Goal: Task Accomplishment & Management: Use online tool/utility

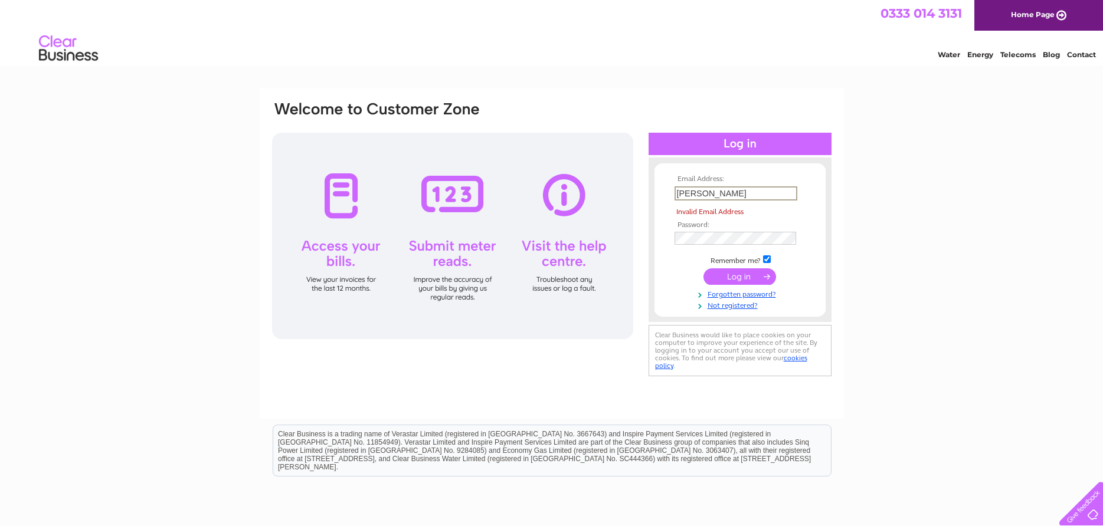
drag, startPoint x: 703, startPoint y: 193, endPoint x: 675, endPoint y: 193, distance: 27.7
click at [675, 193] on input "Misty" at bounding box center [735, 193] width 123 height 14
type input "zena@k9active.co.uk"
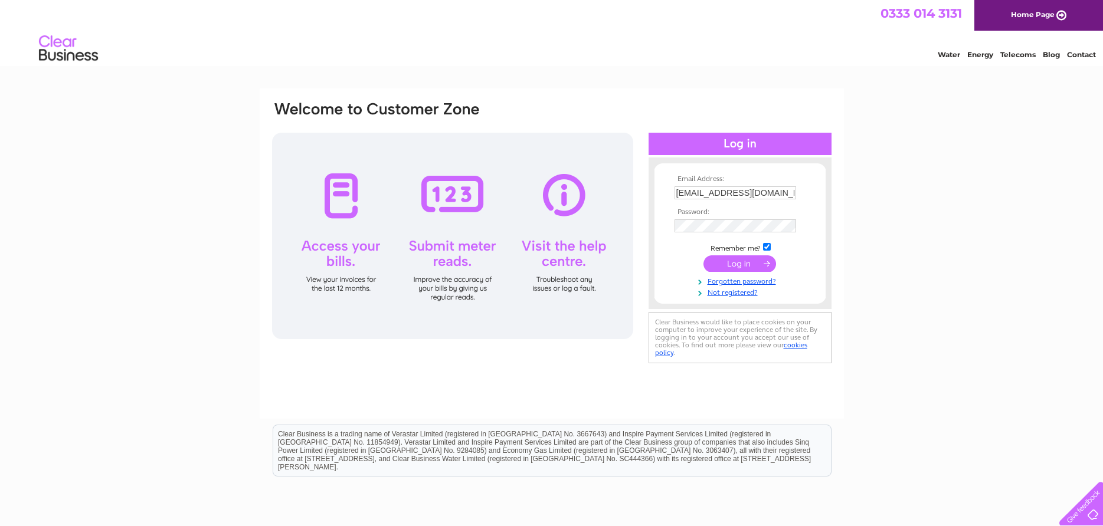
click at [931, 222] on div "Email Address: zena@k9active.co.uk Password:" at bounding box center [551, 354] width 1103 height 532
click at [740, 262] on input "submit" at bounding box center [739, 263] width 73 height 17
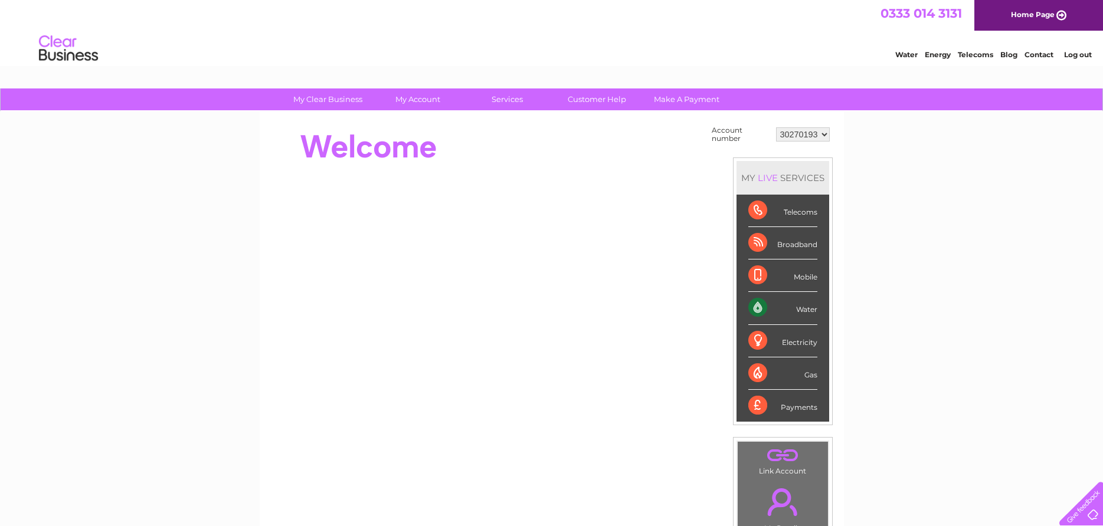
click at [786, 307] on div "Water" at bounding box center [782, 308] width 69 height 32
click at [805, 309] on div "Water" at bounding box center [782, 308] width 69 height 32
click at [702, 97] on link "Make A Payment" at bounding box center [686, 99] width 97 height 22
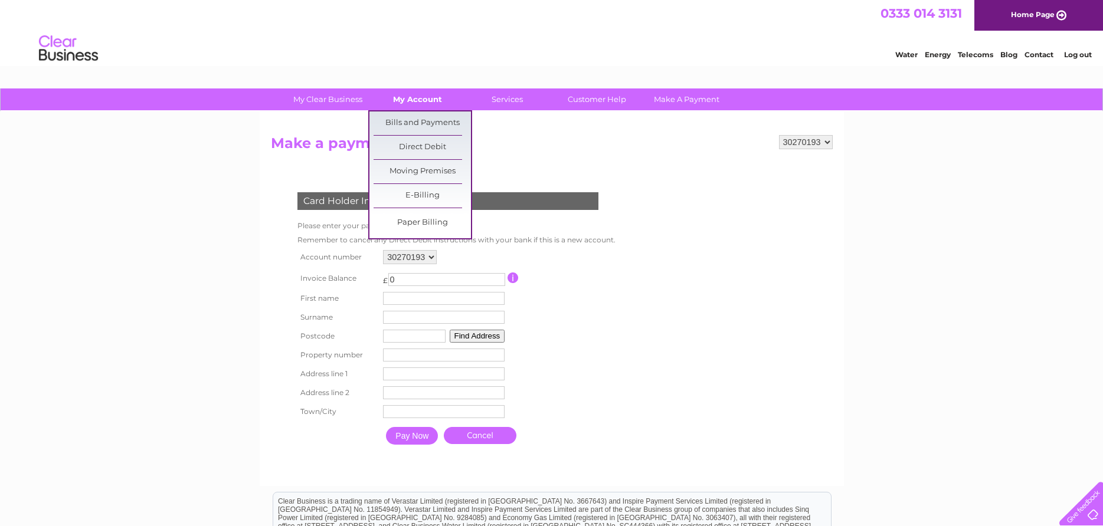
click at [416, 97] on link "My Account" at bounding box center [417, 99] width 97 height 22
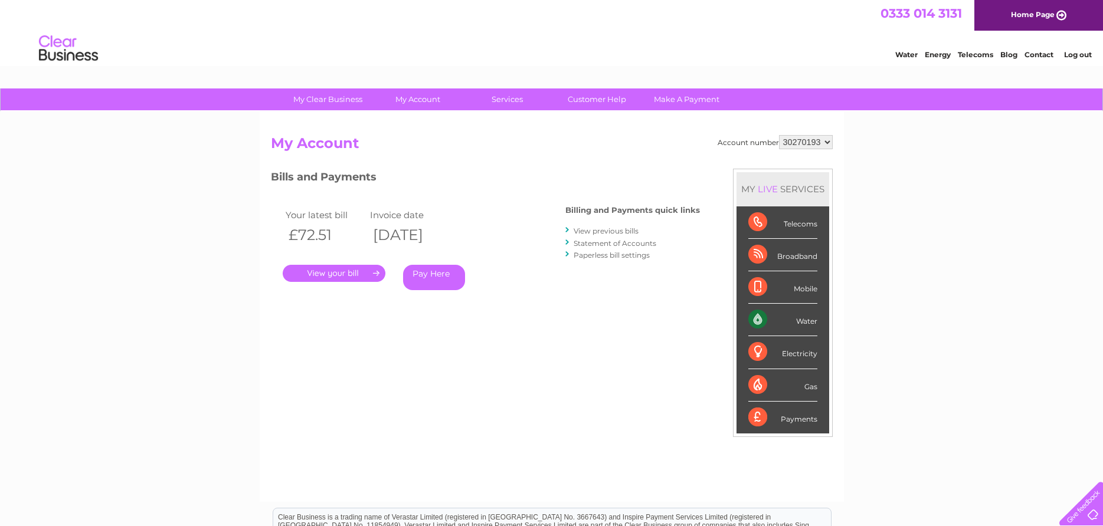
click at [788, 319] on div "Water" at bounding box center [782, 320] width 69 height 32
click at [793, 319] on div "Water" at bounding box center [782, 320] width 69 height 32
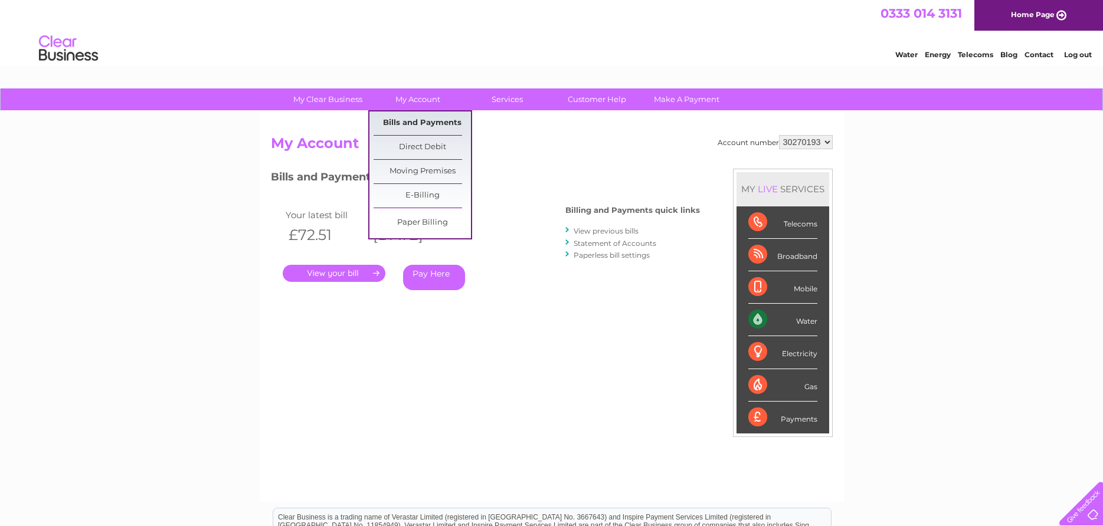
click at [424, 124] on link "Bills and Payments" at bounding box center [421, 123] width 97 height 24
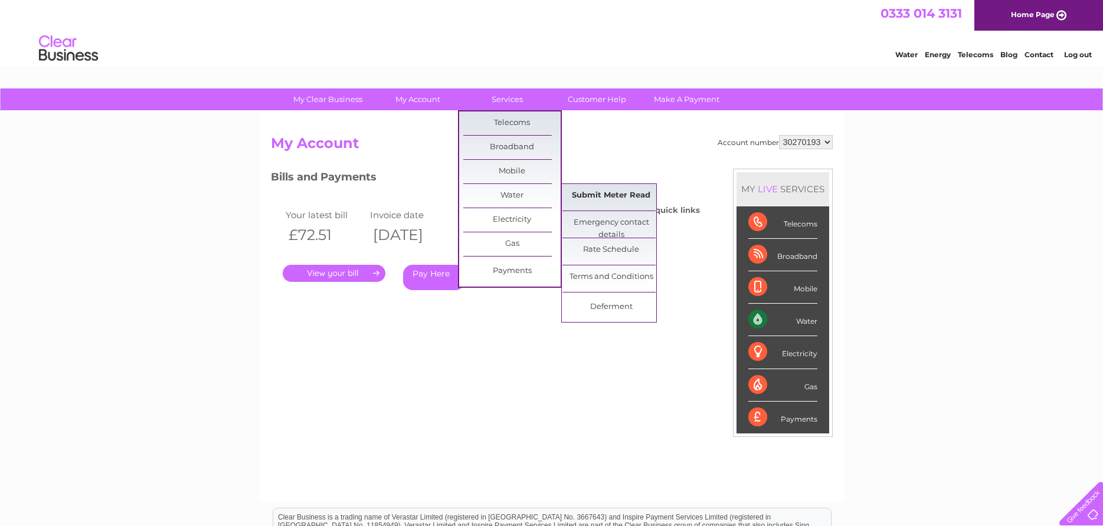
click at [610, 193] on link "Submit Meter Read" at bounding box center [610, 196] width 97 height 24
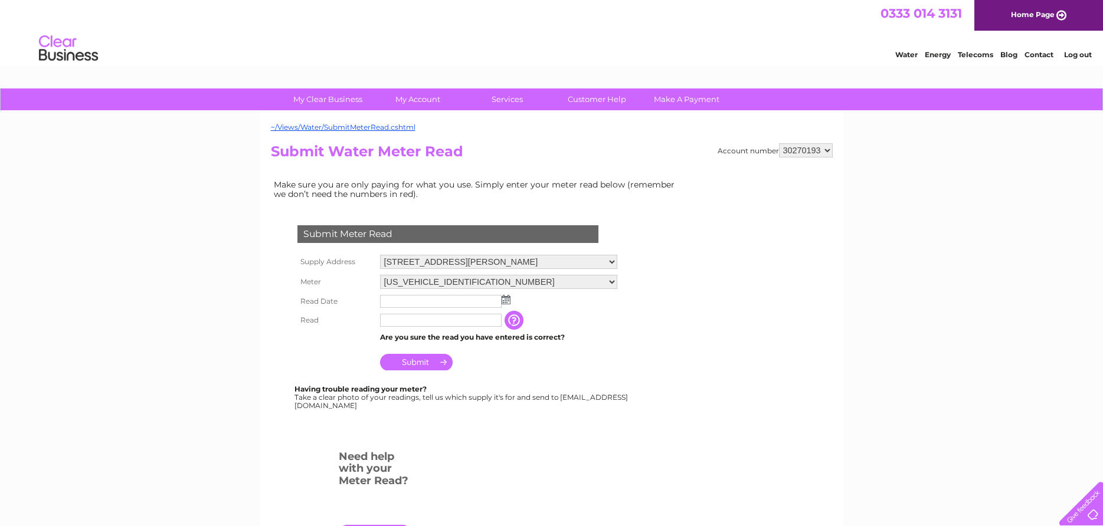
click at [386, 301] on input "text" at bounding box center [441, 301] width 122 height 13
click at [510, 301] on img at bounding box center [507, 300] width 9 height 9
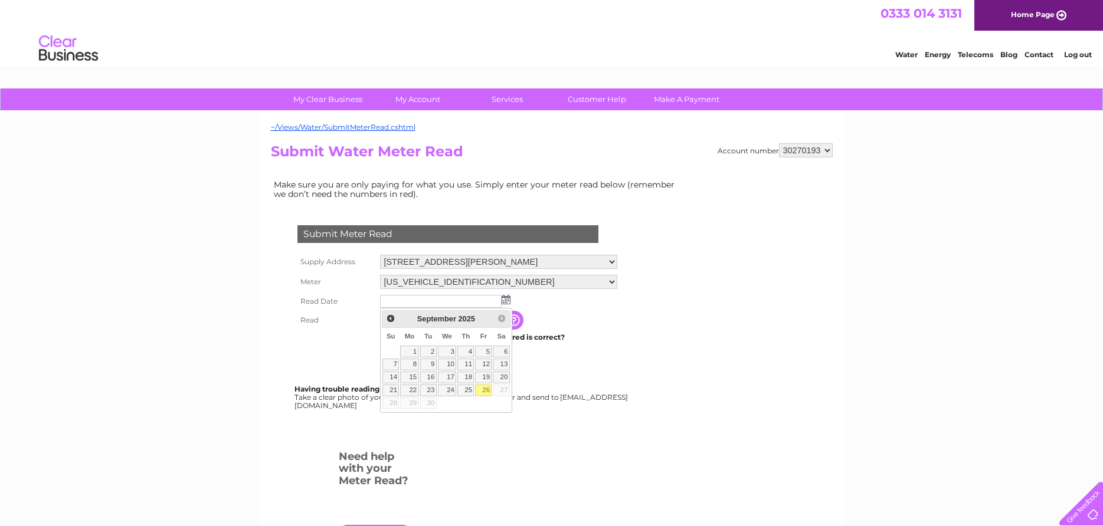
click at [483, 388] on link "26" at bounding box center [483, 391] width 17 height 12
type input "2025/09/26"
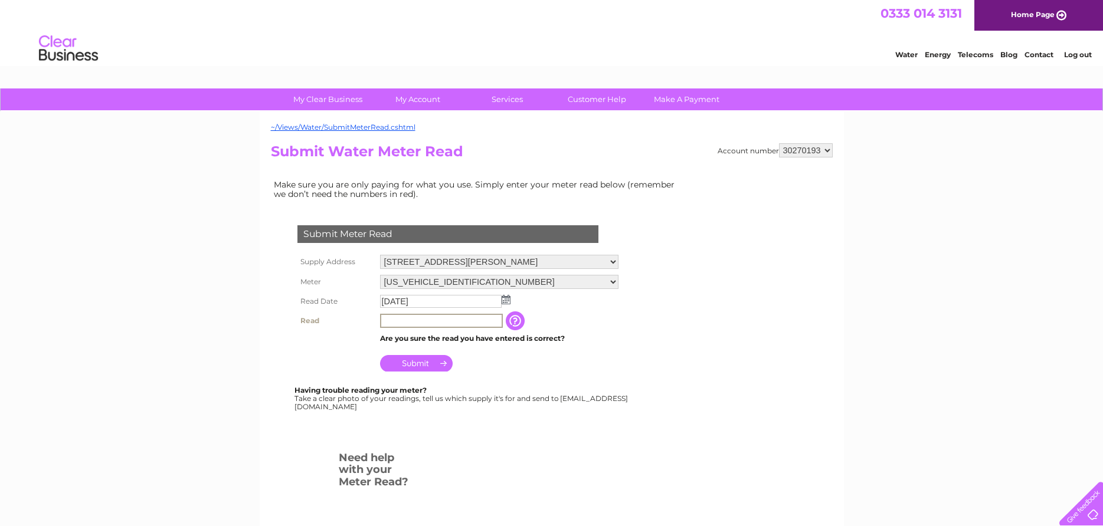
click at [396, 318] on input "text" at bounding box center [441, 321] width 123 height 14
click at [428, 358] on input "Submit" at bounding box center [416, 363] width 73 height 17
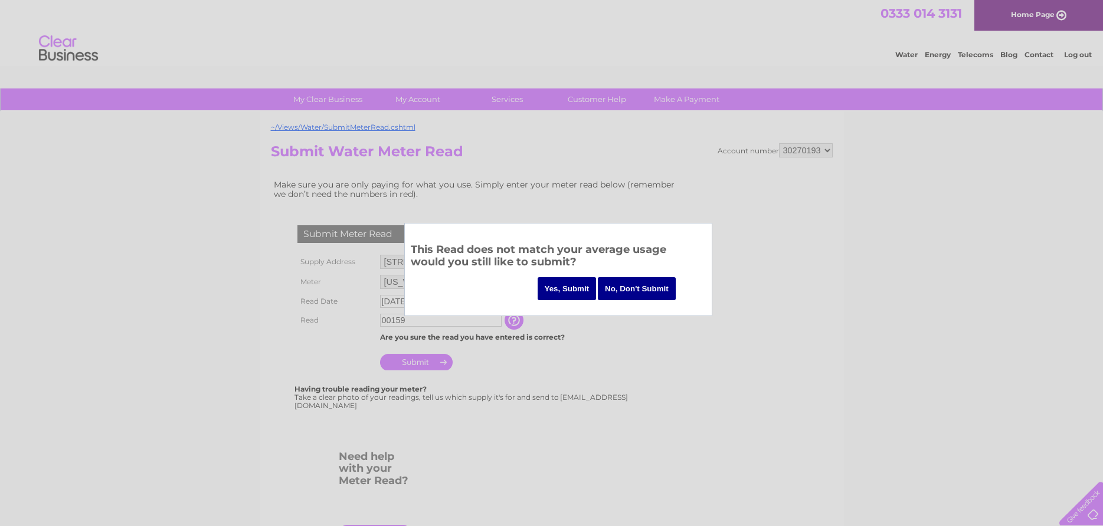
click at [620, 288] on input "No, Don't Submit" at bounding box center [637, 288] width 78 height 23
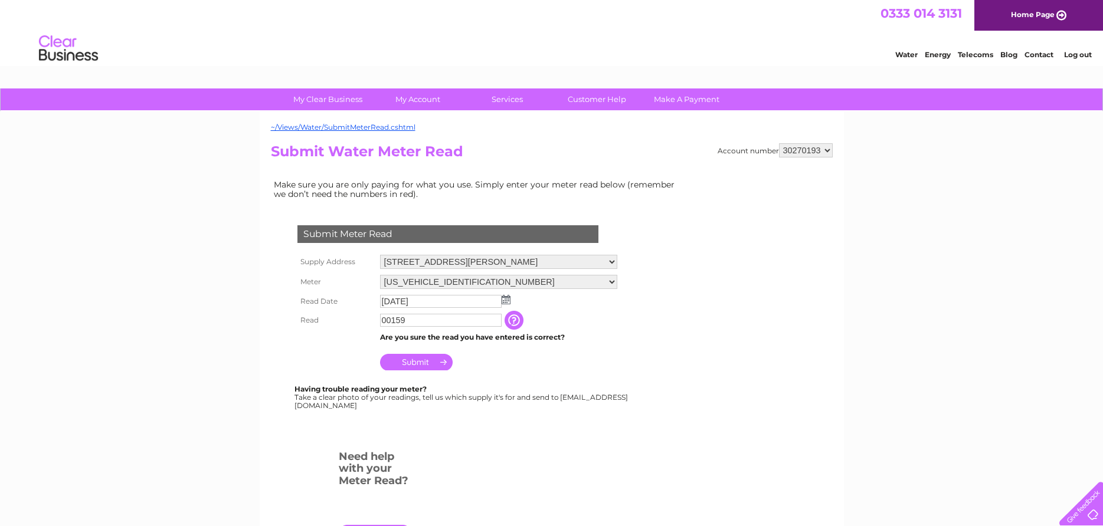
click at [414, 317] on input "00159" at bounding box center [441, 320] width 122 height 13
type input "00159"
click at [416, 362] on input "Submit" at bounding box center [416, 363] width 73 height 17
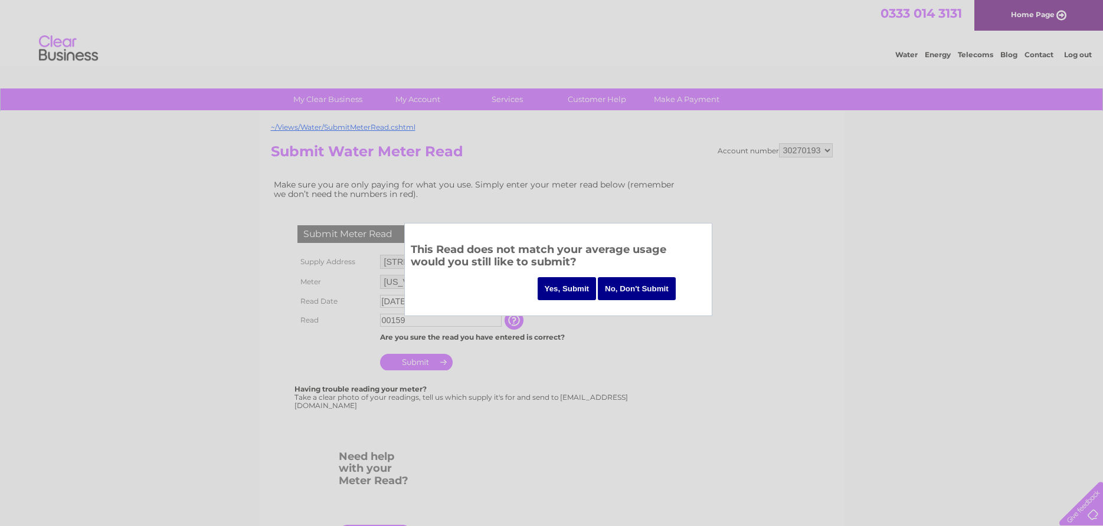
click at [559, 288] on input "Yes, Submit" at bounding box center [566, 288] width 59 height 23
